Goal: Task Accomplishment & Management: Manage account settings

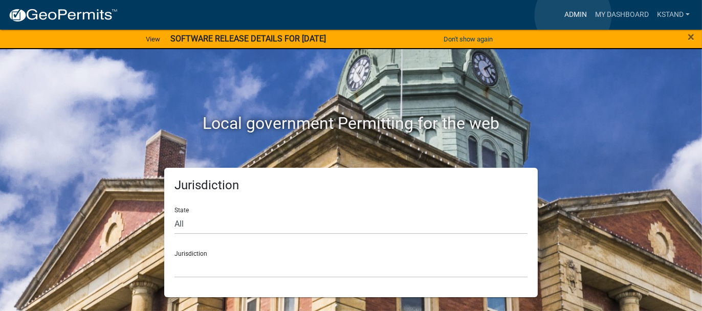
click at [573, 15] on link "Admin" at bounding box center [575, 14] width 31 height 19
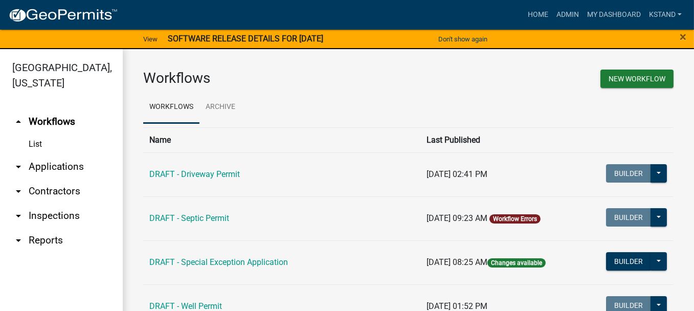
click at [38, 168] on link "arrow_drop_down Applications" at bounding box center [61, 166] width 123 height 25
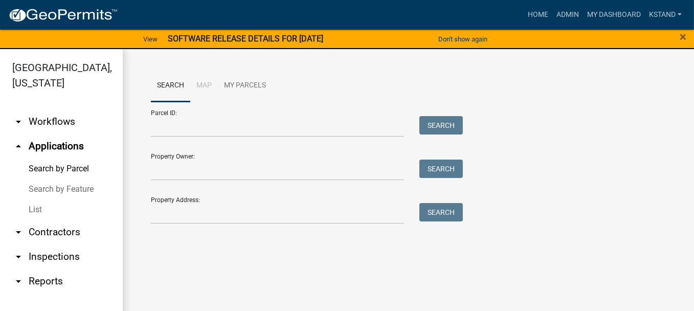
click at [33, 209] on link "List" at bounding box center [61, 210] width 123 height 20
